Goal: Task Accomplishment & Management: Complete application form

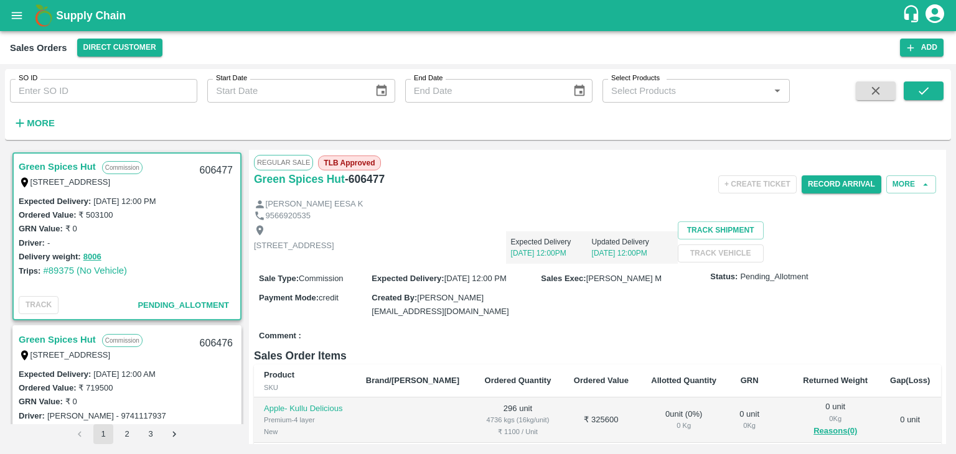
click at [80, 91] on input "SO ID" at bounding box center [103, 91] width 187 height 24
type input "605860"
click at [918, 93] on icon "submit" at bounding box center [924, 91] width 14 height 14
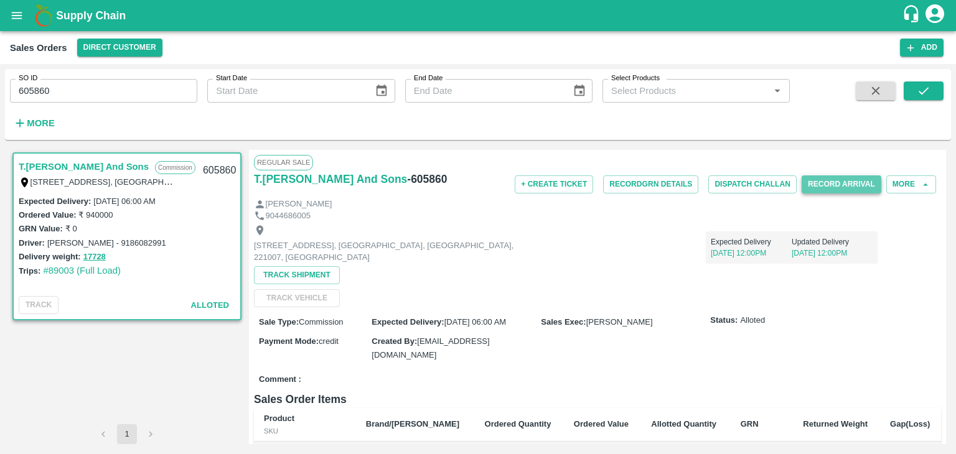
click at [852, 178] on button "Record Arrival" at bounding box center [841, 184] width 80 height 18
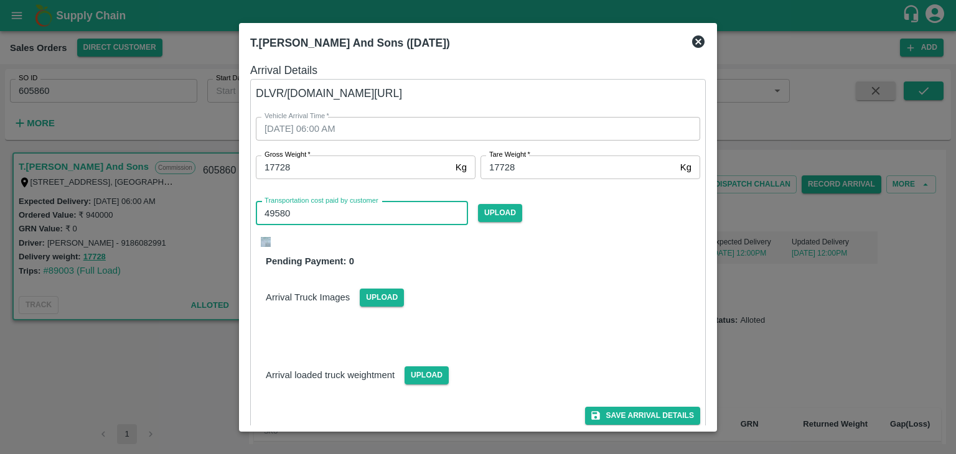
click at [320, 215] on input "49580" at bounding box center [362, 214] width 212 height 24
type input "4"
click at [266, 246] on img at bounding box center [266, 242] width 10 height 10
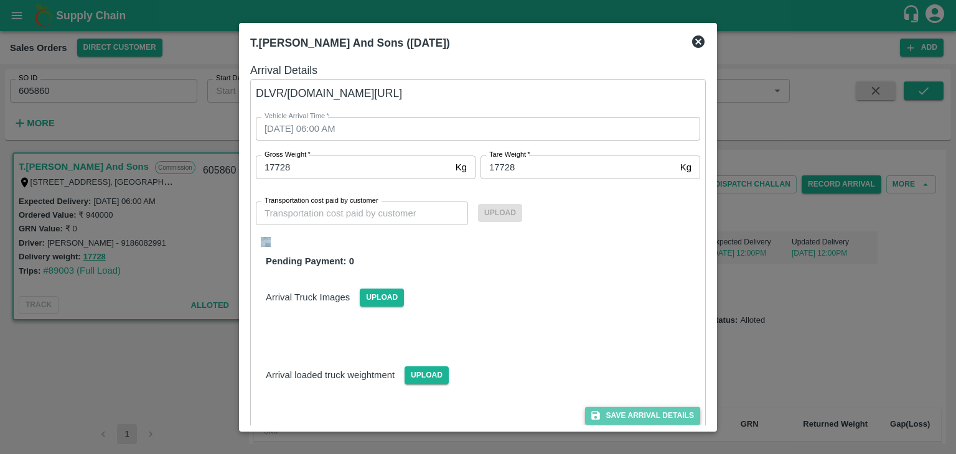
click at [636, 418] on button "Save Arrival Details" at bounding box center [642, 416] width 115 height 18
click at [641, 409] on button "Save Arrival Details" at bounding box center [642, 416] width 115 height 18
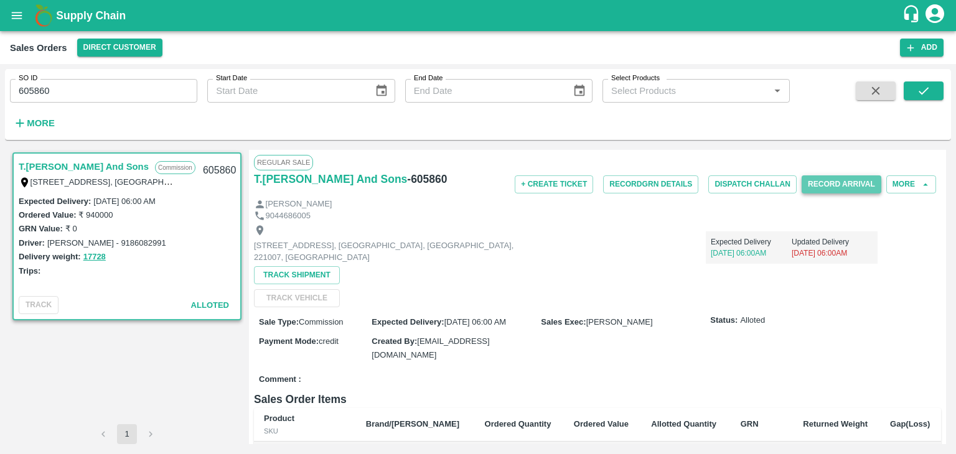
click at [836, 185] on button "Record Arrival" at bounding box center [841, 184] width 80 height 18
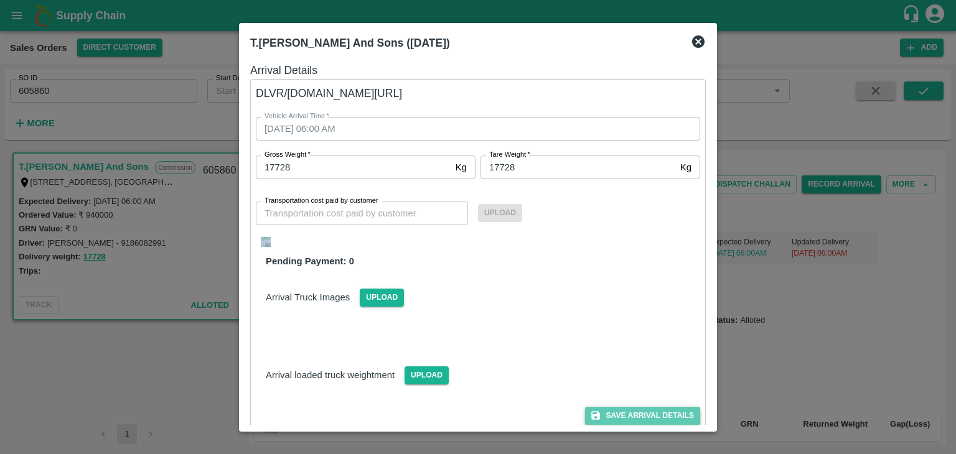
click at [614, 414] on button "Save Arrival Details" at bounding box center [642, 416] width 115 height 18
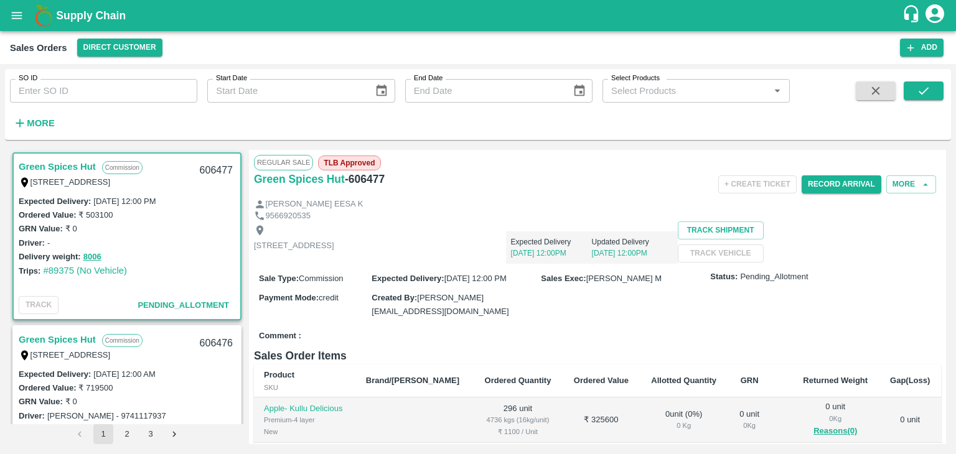
drag, startPoint x: 946, startPoint y: 162, endPoint x: 939, endPoint y: 146, distance: 17.6
click at [939, 146] on div "Green Spices Hut Commission Shop no 74, MADURAI MATTUTHAVANI FRUIT MARKET, Madu…" at bounding box center [478, 297] width 946 height 304
click at [741, 158] on div "Regular Sale TLB Approved" at bounding box center [597, 162] width 687 height 15
click at [80, 86] on input "SO ID" at bounding box center [103, 91] width 187 height 24
type input "605860"
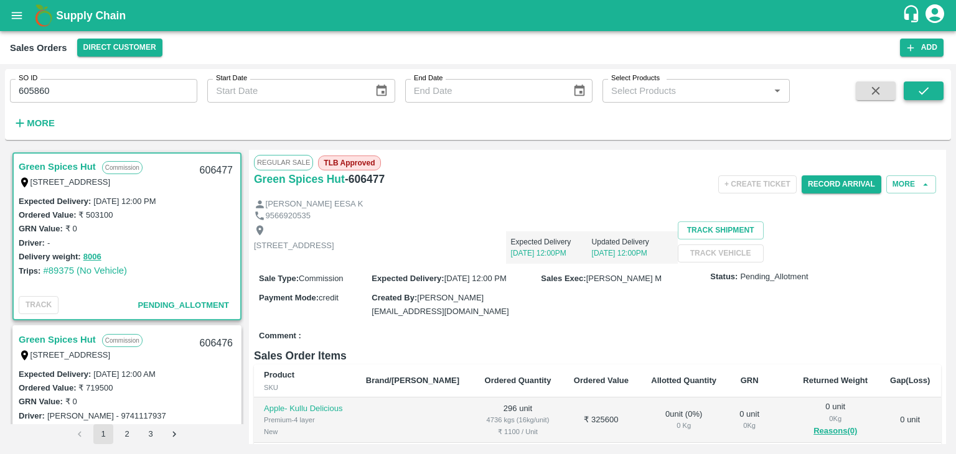
click at [922, 95] on icon "submit" at bounding box center [924, 91] width 14 height 14
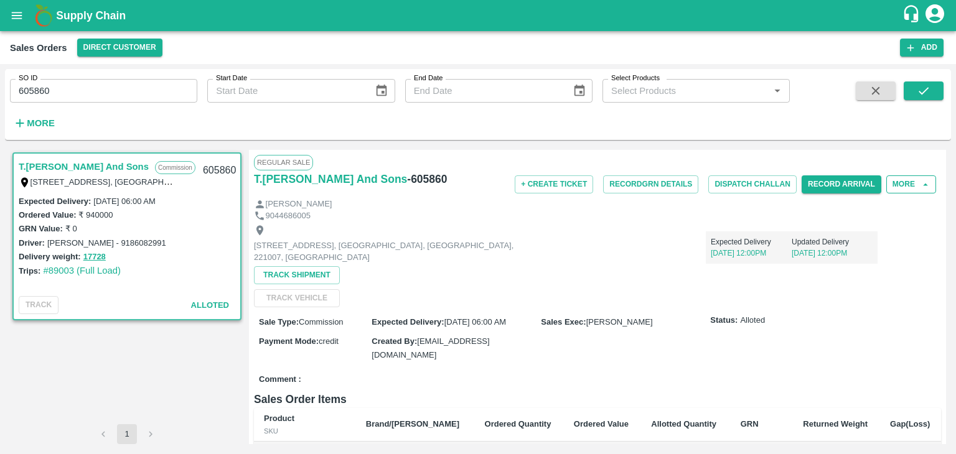
click at [905, 182] on button "More" at bounding box center [911, 184] width 50 height 18
click at [775, 279] on div "Shop No B 27 , , Pahariya fruit mandi, Pahariya , Varanasi, U.P 221007, Varanas…" at bounding box center [597, 265] width 687 height 86
click at [899, 180] on button "More" at bounding box center [911, 184] width 50 height 18
click at [877, 212] on span "Edit" at bounding box center [869, 207] width 16 height 10
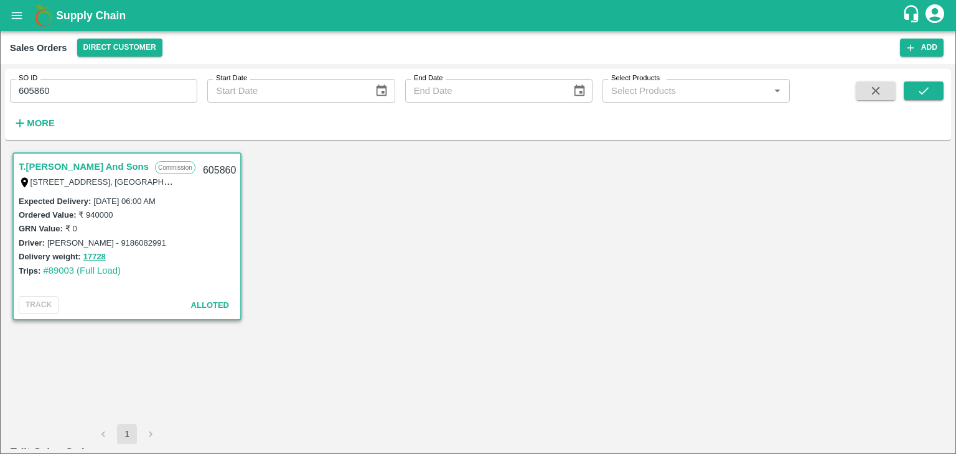
type input "04/10/2025 06:00 AM"
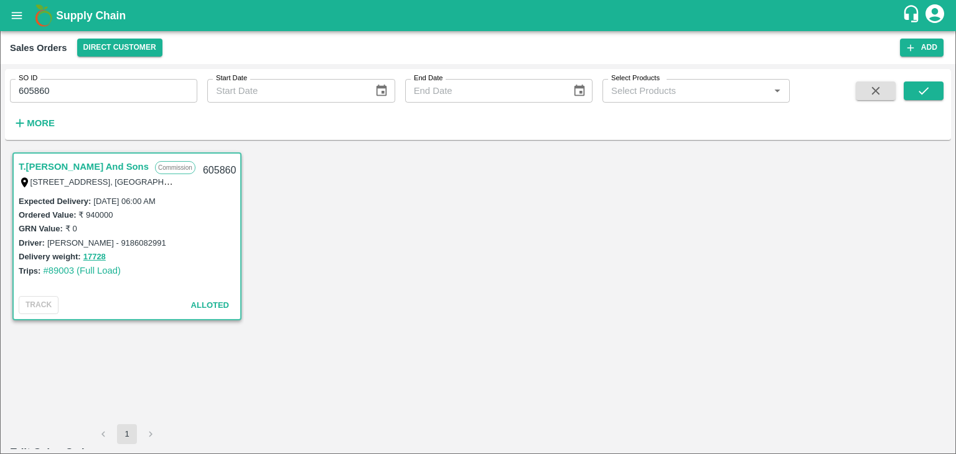
drag, startPoint x: 939, startPoint y: 227, endPoint x: 943, endPoint y: 264, distance: 37.5
drag, startPoint x: 943, startPoint y: 264, endPoint x: 945, endPoint y: 286, distance: 21.2
click at [482, 444] on h6 "Edit Sales Order" at bounding box center [478, 452] width 936 height 17
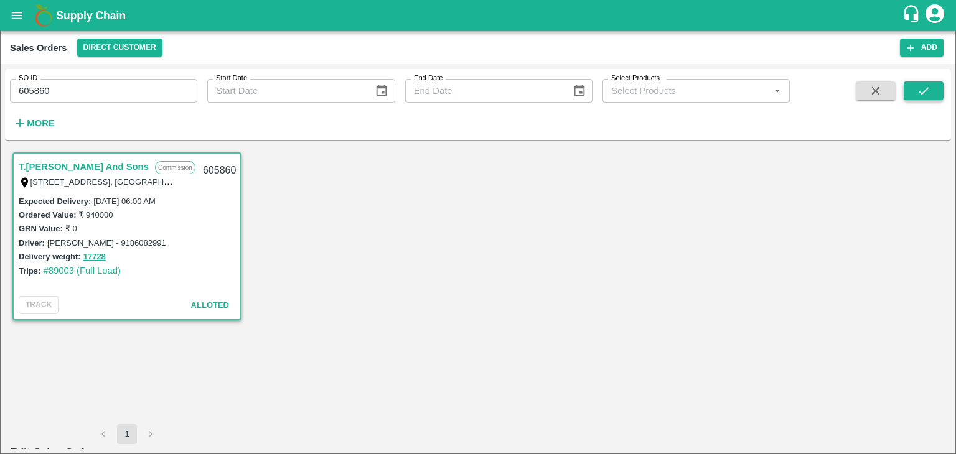
click at [920, 90] on icon "submit" at bounding box center [924, 91] width 14 height 14
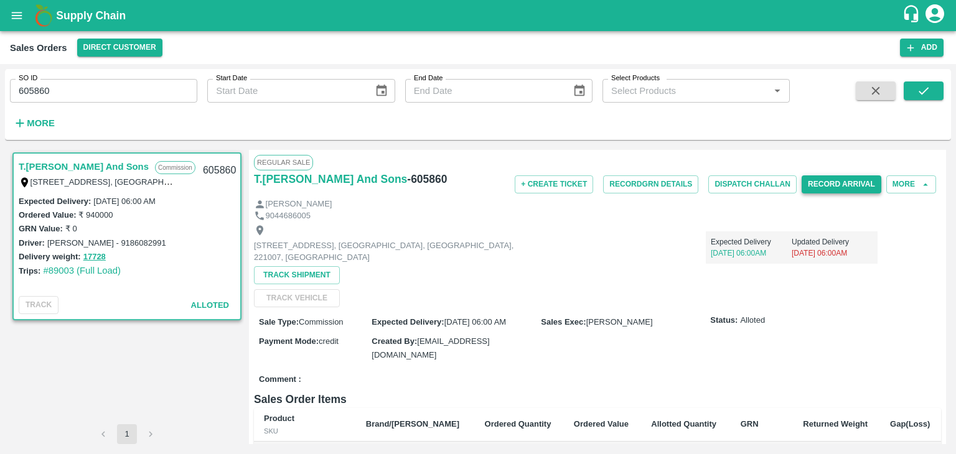
click at [844, 182] on button "Record Arrival" at bounding box center [841, 184] width 80 height 18
type input "1"
